Goal: Information Seeking & Learning: Understand process/instructions

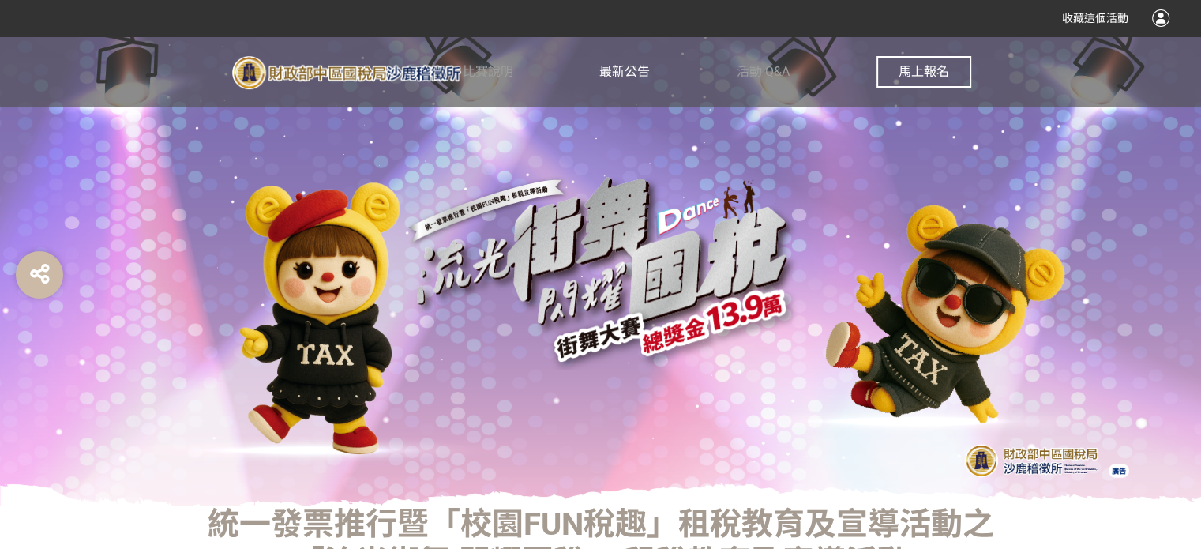
click at [633, 72] on span "最新公告" at bounding box center [624, 71] width 51 height 15
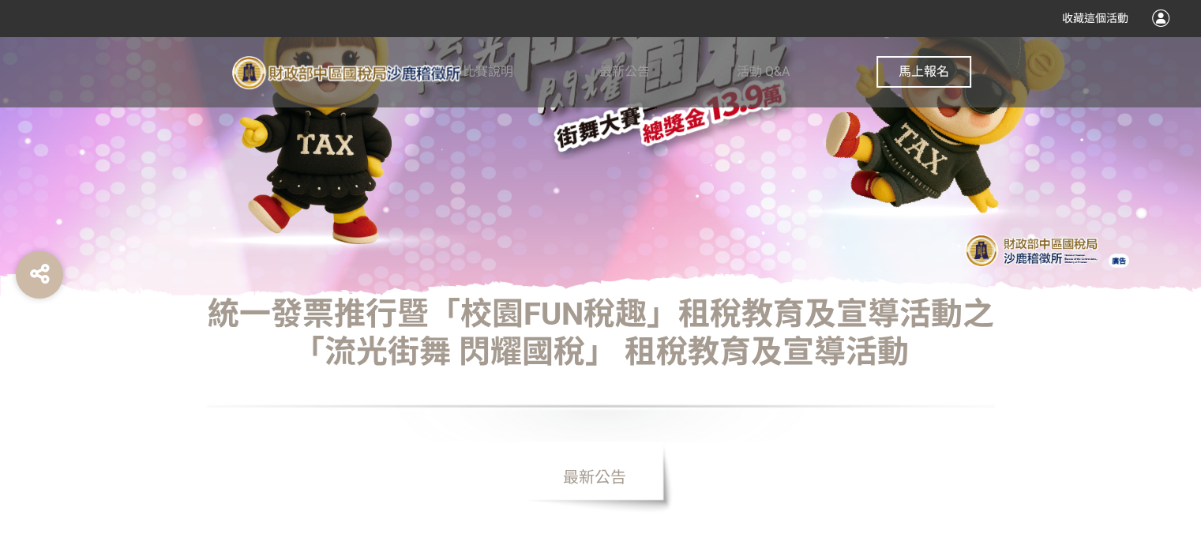
scroll to position [421, 0]
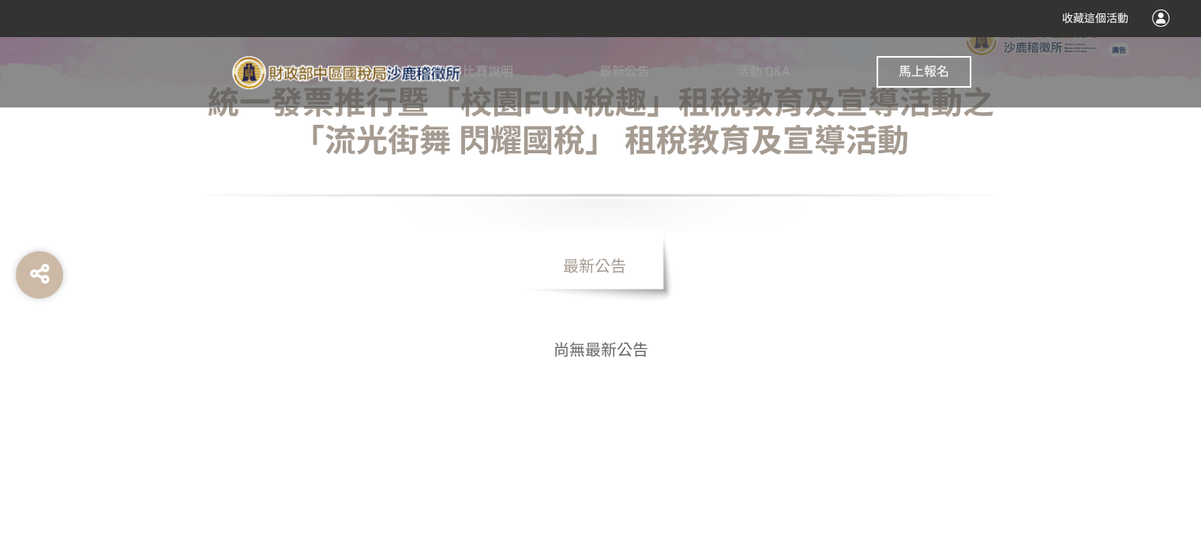
click at [616, 260] on span "最新公告" at bounding box center [595, 266] width 158 height 71
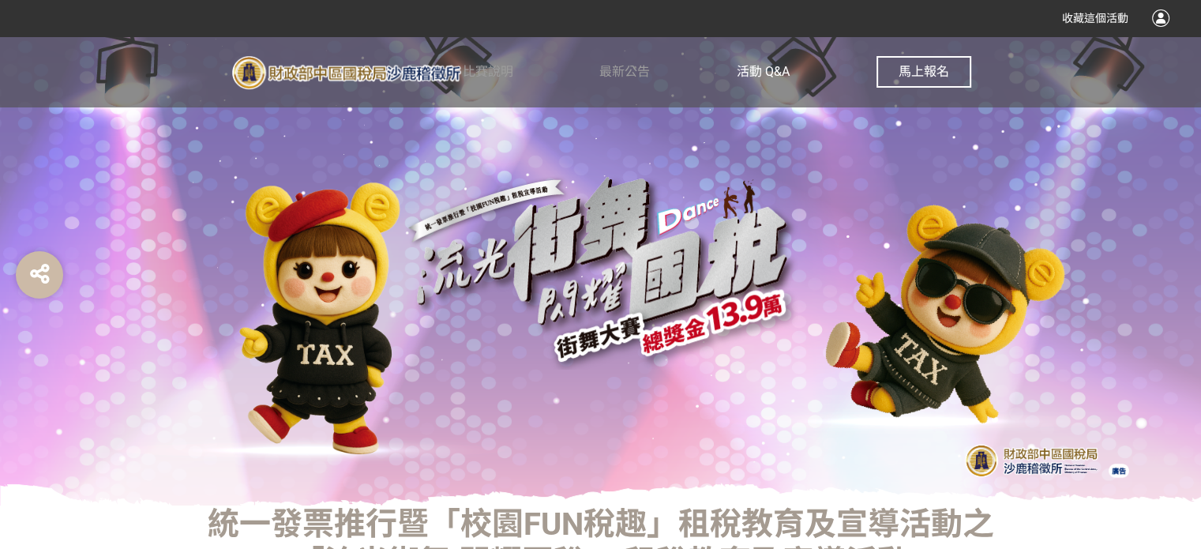
click at [754, 70] on span "活動 Q&A" at bounding box center [763, 71] width 53 height 15
click at [479, 71] on span "比賽說明" at bounding box center [488, 71] width 51 height 15
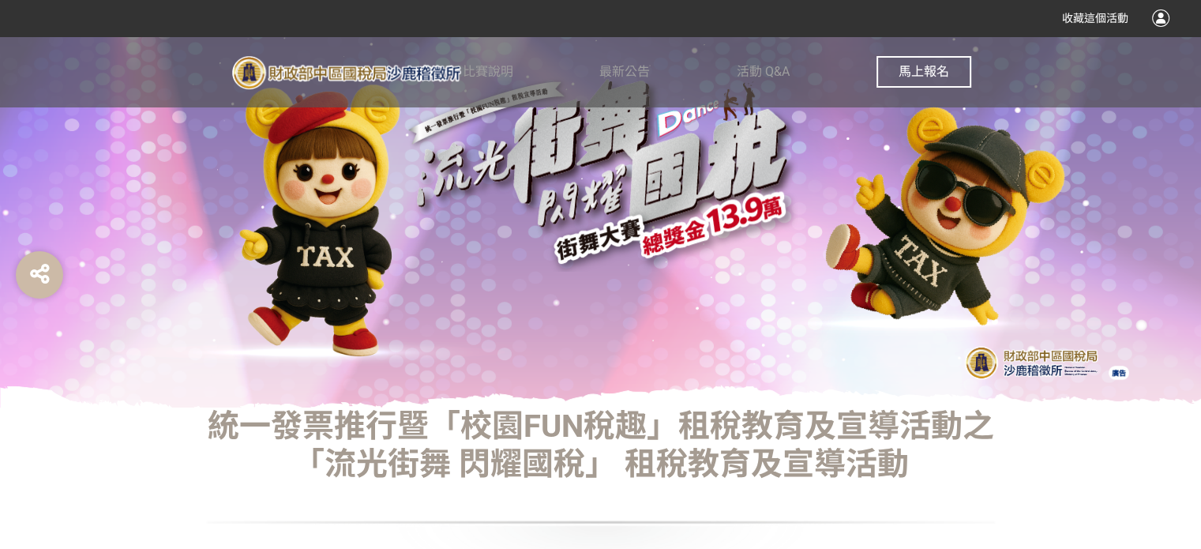
scroll to position [421, 0]
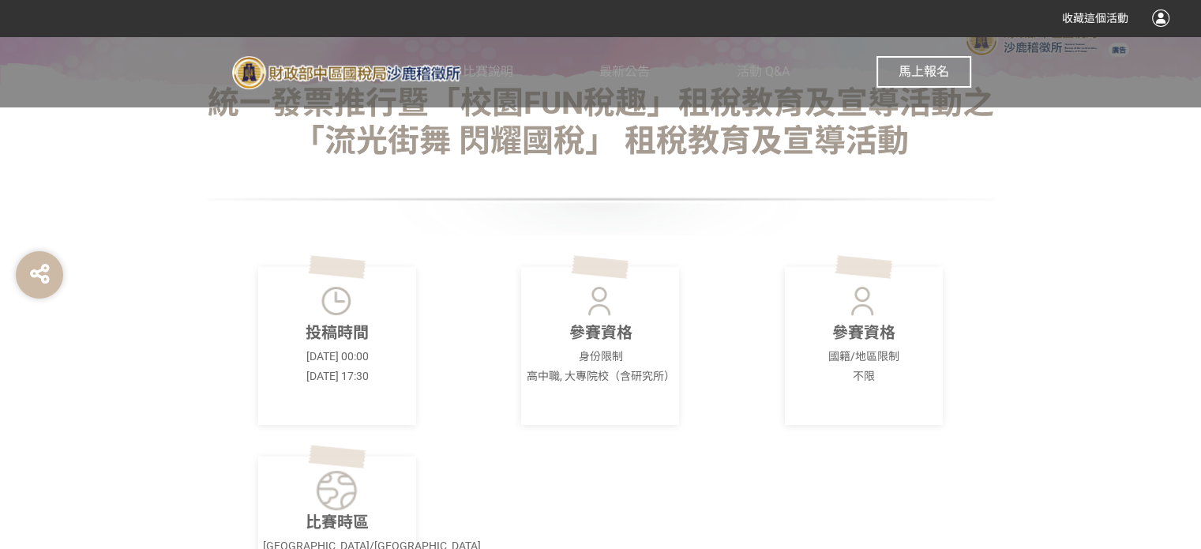
click at [600, 314] on img at bounding box center [600, 300] width 43 height 39
click at [599, 332] on p "參賽資格" at bounding box center [600, 333] width 148 height 24
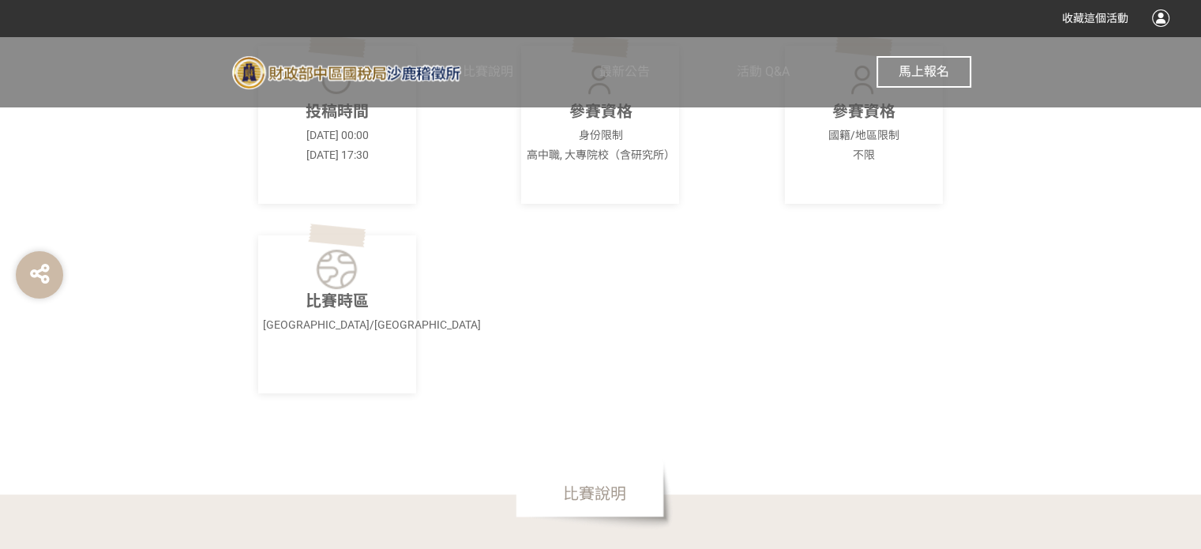
scroll to position [632, 0]
